Goal: Book appointment/travel/reservation

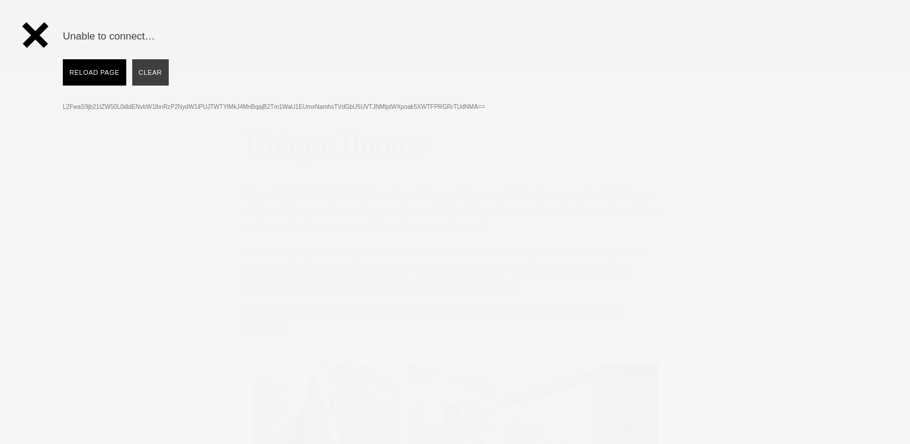
click at [123, 77] on input "Reload Page" at bounding box center [94, 72] width 63 height 26
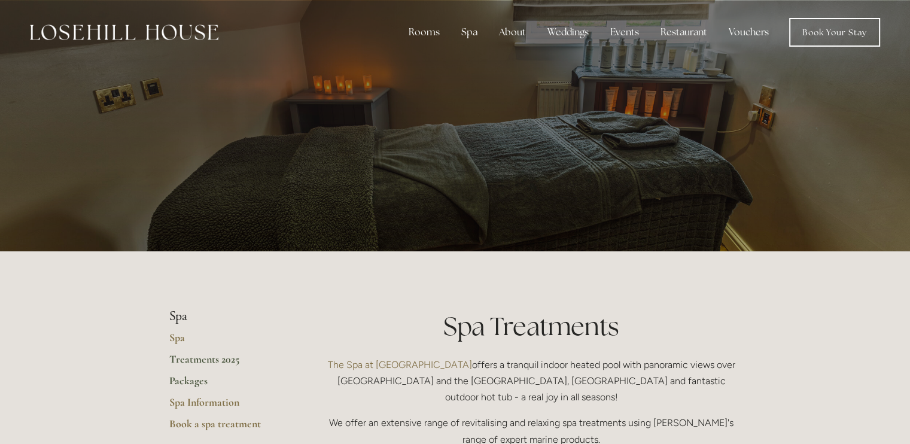
click at [189, 379] on link "Packages" at bounding box center [226, 385] width 114 height 22
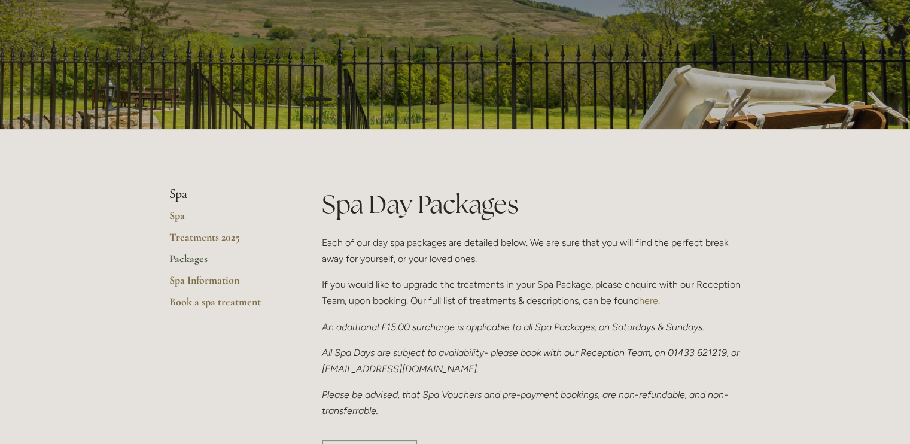
scroll to position [126, 0]
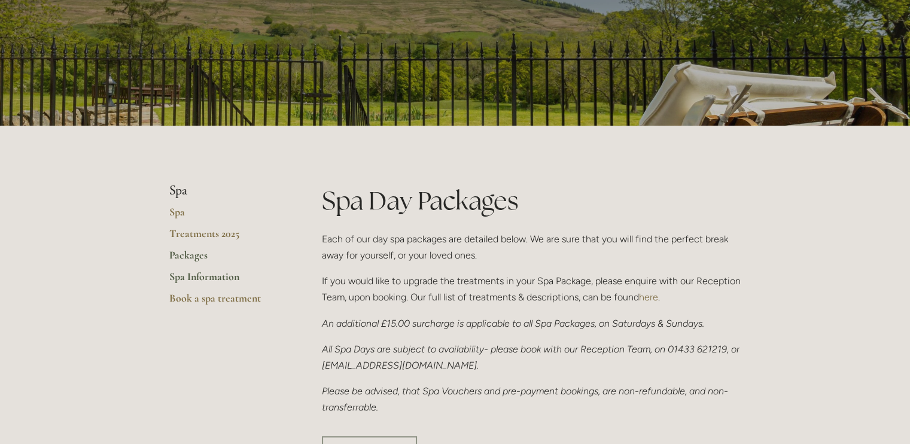
click at [193, 276] on link "Spa Information" at bounding box center [226, 281] width 114 height 22
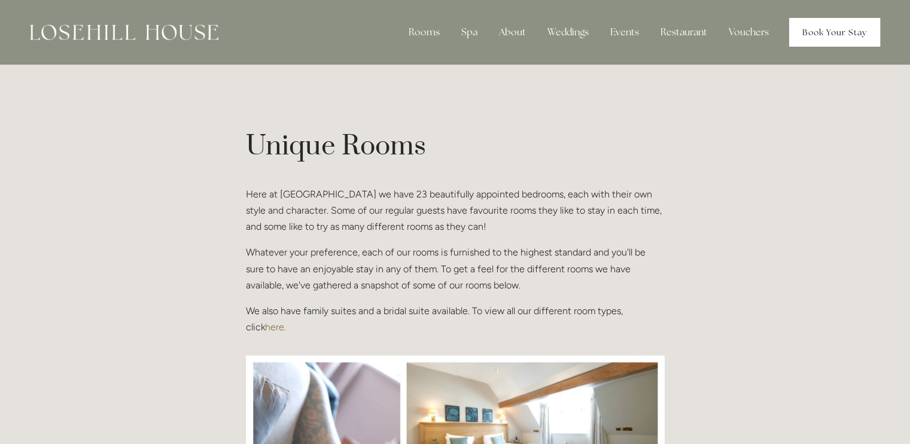
click at [822, 28] on link "Book Your Stay" at bounding box center [834, 32] width 91 height 29
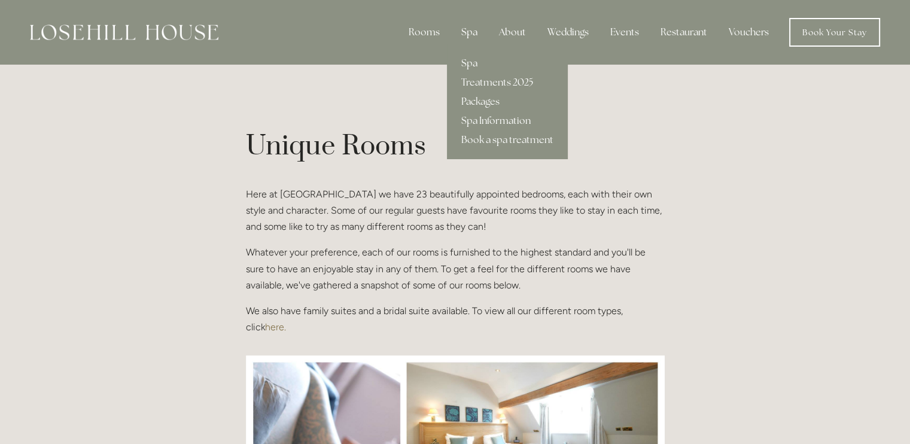
click at [471, 38] on div "Spa" at bounding box center [469, 32] width 35 height 24
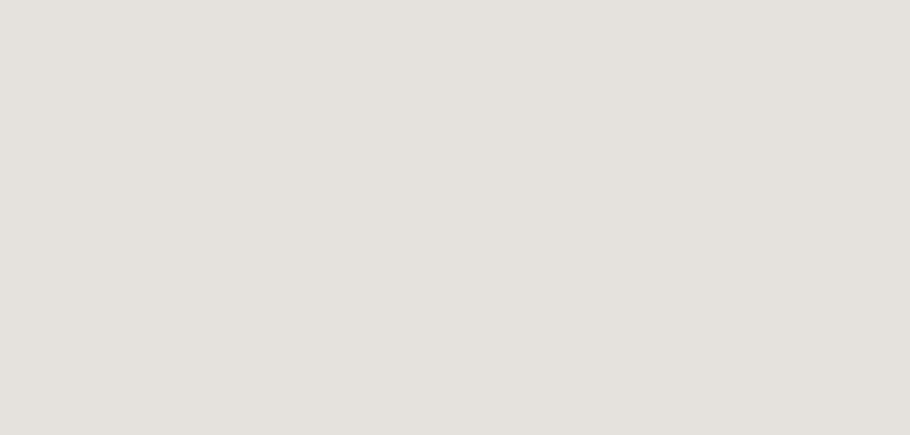
scroll to position [156, 0]
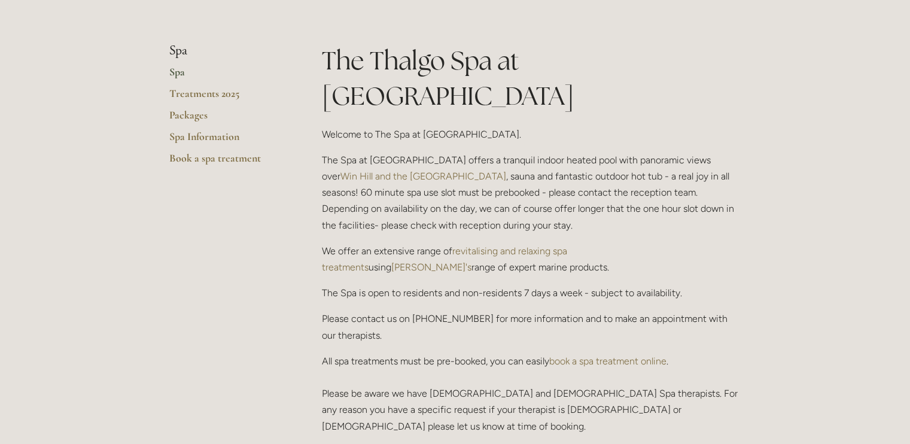
scroll to position [246, 0]
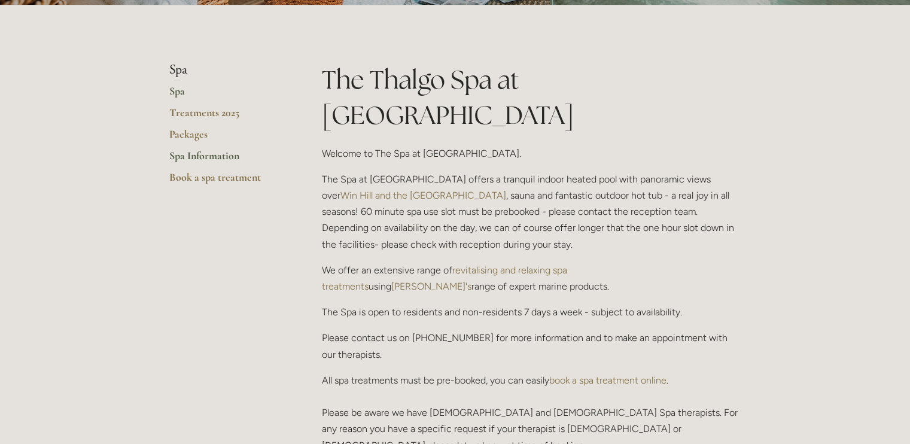
click at [209, 154] on link "Spa Information" at bounding box center [226, 160] width 114 height 22
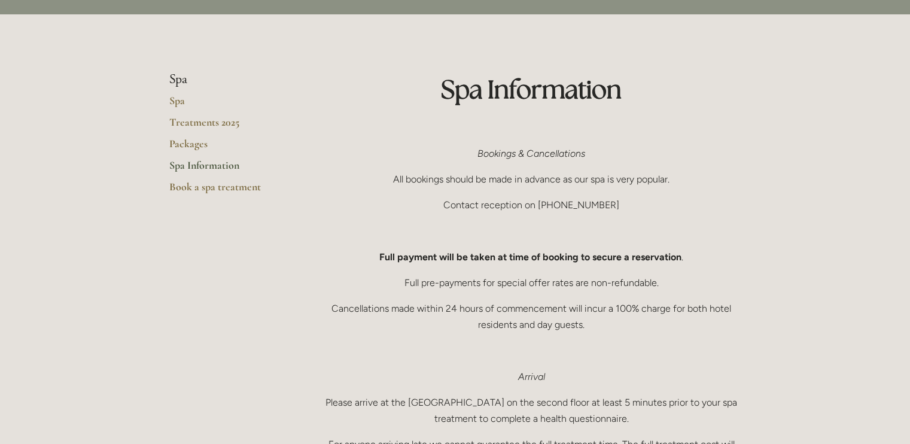
scroll to position [29, 0]
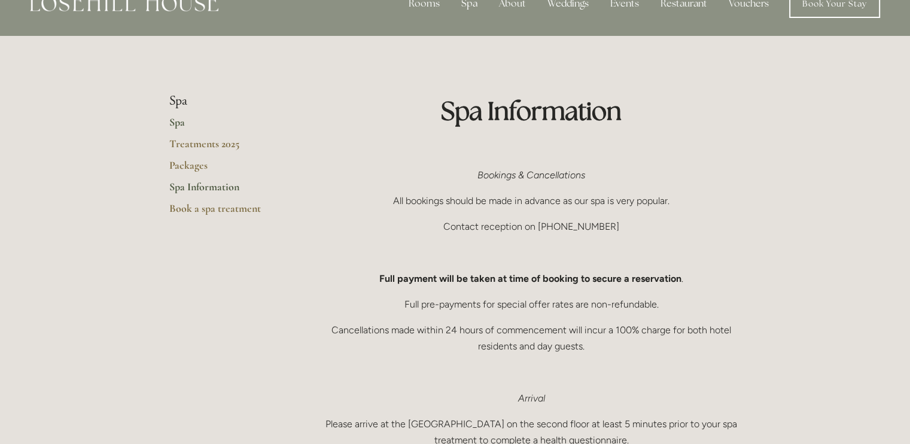
click at [175, 117] on link "Spa" at bounding box center [226, 126] width 114 height 22
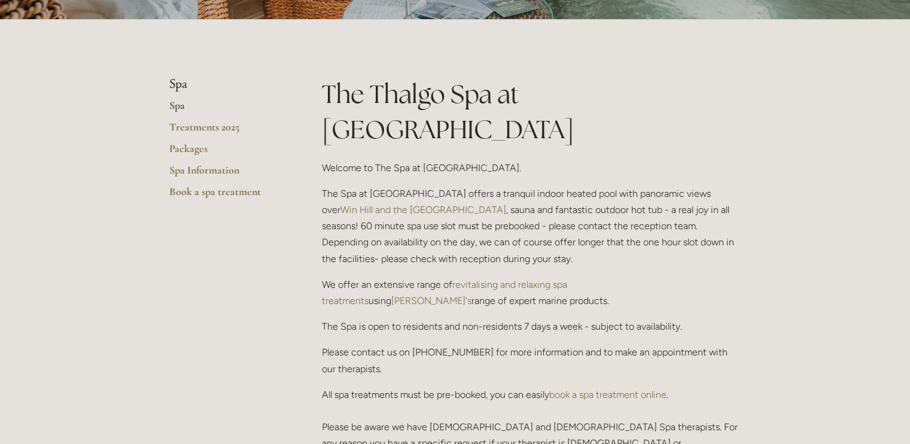
scroll to position [230, 0]
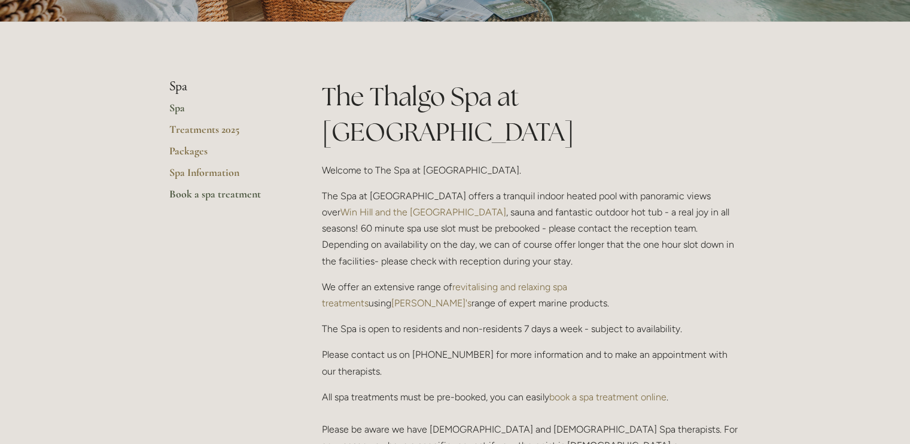
click at [190, 197] on link "Book a spa treatment" at bounding box center [226, 198] width 114 height 22
click at [217, 133] on link "Treatments 2025" at bounding box center [226, 134] width 114 height 22
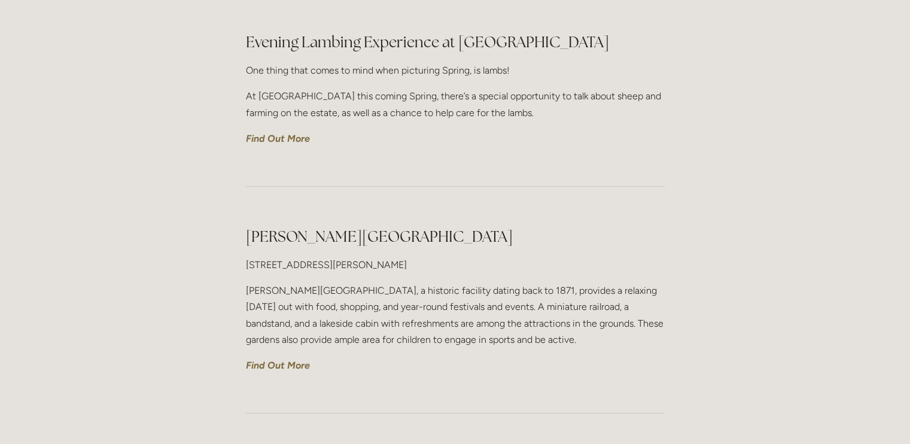
scroll to position [432, 0]
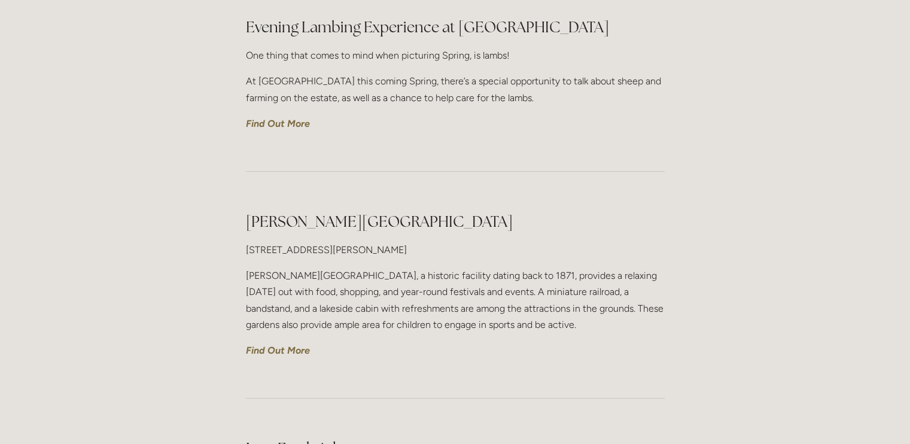
click at [266, 129] on em "Find Out More" at bounding box center [278, 123] width 64 height 11
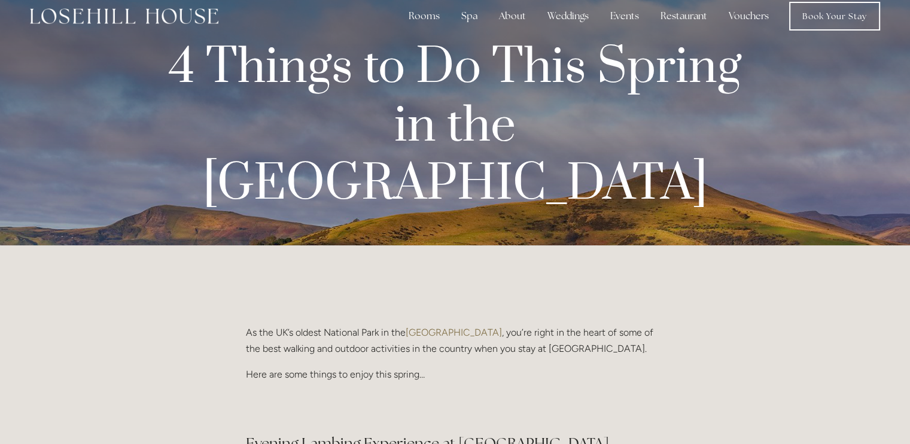
scroll to position [0, 0]
